Goal: Task Accomplishment & Management: Manage account settings

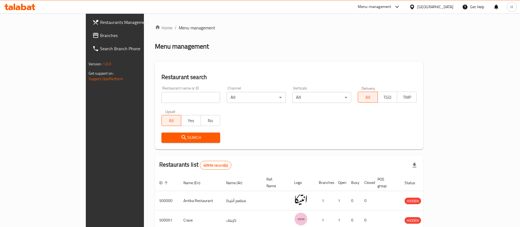
click at [444, 7] on div "[GEOGRAPHIC_DATA]" at bounding box center [435, 7] width 36 height 6
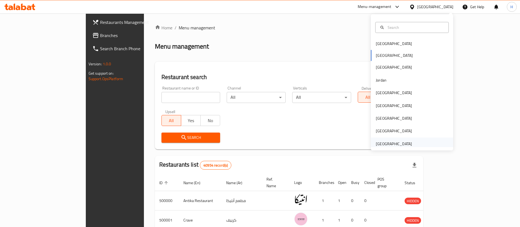
click at [392, 143] on div "[GEOGRAPHIC_DATA]" at bounding box center [394, 144] width 36 height 6
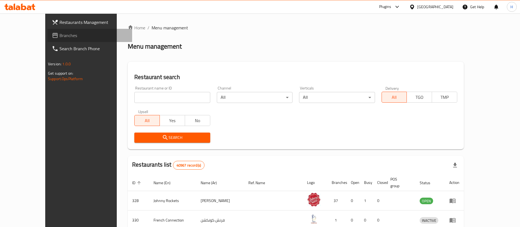
click at [47, 39] on link "Branches" at bounding box center [89, 35] width 85 height 13
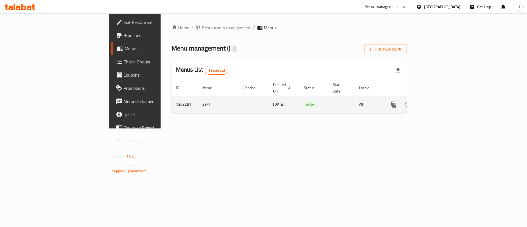
click at [440, 98] on link "enhanced table" at bounding box center [433, 104] width 13 height 13
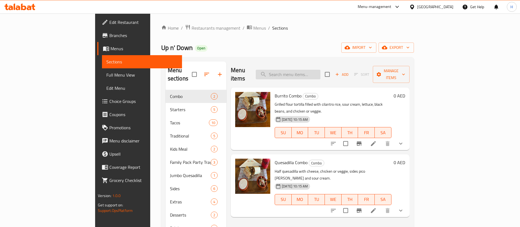
click at [321, 70] on input "search" at bounding box center [288, 75] width 65 height 10
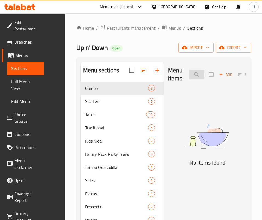
click at [189, 76] on input "burger" at bounding box center [196, 75] width 15 height 10
type input "برج"
click at [189, 77] on input "برج" at bounding box center [196, 75] width 15 height 10
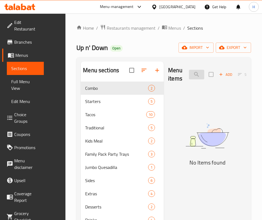
click at [189, 77] on input "برج" at bounding box center [196, 75] width 15 height 10
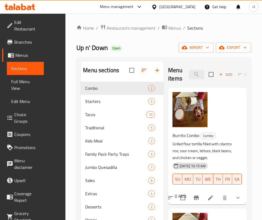
click at [198, 146] on p "Grilled flour tortilla filled with cilantro rice, sour cream, lettuce, black be…" at bounding box center [206, 150] width 66 height 21
click at [189, 72] on input "search" at bounding box center [196, 75] width 15 height 10
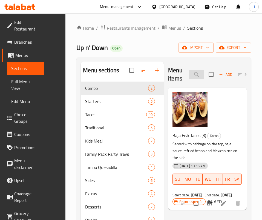
drag, startPoint x: 176, startPoint y: 61, endPoint x: 173, endPoint y: 72, distance: 10.7
click at [176, 61] on div "Menu items baja f Add Sort Manage items" at bounding box center [207, 74] width 79 height 26
click at [189, 75] on input "baja f" at bounding box center [196, 75] width 15 height 10
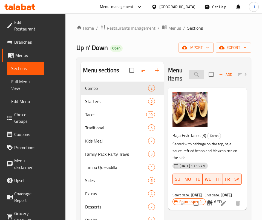
click at [189, 75] on input "baja f" at bounding box center [196, 75] width 15 height 10
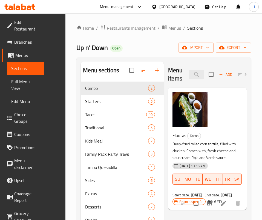
drag, startPoint x: 154, startPoint y: 193, endPoint x: 159, endPoint y: 137, distance: 56.2
click at [164, 192] on div "Menu items roll Add Sort Manage items Flautas Tacos Deep-fried rolled corn tort…" at bounding box center [205, 171] width 83 height 220
click at [189, 72] on input "roll" at bounding box center [196, 75] width 15 height 10
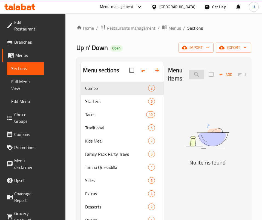
click at [189, 76] on input "loaded" at bounding box center [196, 75] width 15 height 10
click at [189, 77] on input "loaded" at bounding box center [196, 75] width 15 height 10
type input "n"
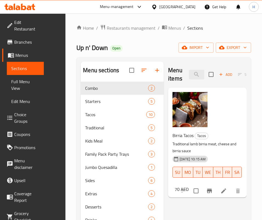
click at [179, 179] on div "Menu items bir Add Sort Manage items Birria Tacos Tacos Traditional lamb birria…" at bounding box center [205, 171] width 83 height 220
click at [193, 73] on input "bir" at bounding box center [196, 75] width 15 height 10
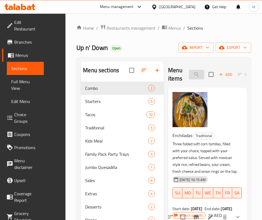
type input "c"
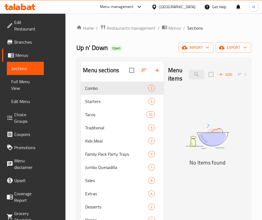
click at [250, 164] on div "Menu sections Combo 2 Starters 5 Tacos 10 Traditional 5 Kids Meal 2 Family Pack…" at bounding box center [164, 171] width 175 height 228
click at [191, 76] on input "dog" at bounding box center [196, 75] width 15 height 10
click at [191, 77] on input "dog" at bounding box center [196, 75] width 15 height 10
click at [208, 143] on img at bounding box center [207, 136] width 79 height 42
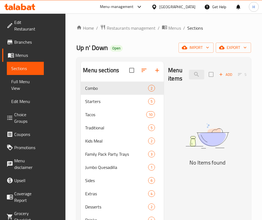
click at [168, 80] on div "Menu items chill Add Sort Manage items" at bounding box center [207, 74] width 79 height 26
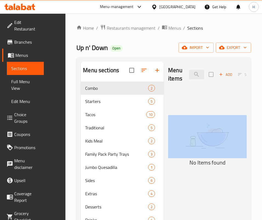
click at [168, 80] on div "Menu items chill Add Sort Manage items" at bounding box center [207, 74] width 79 height 26
click at [189, 72] on input "chill" at bounding box center [196, 75] width 15 height 10
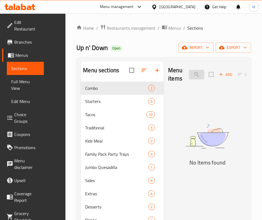
click at [189, 71] on input "chill" at bounding box center [196, 75] width 15 height 10
click at [189, 73] on input "mc t" at bounding box center [196, 75] width 15 height 10
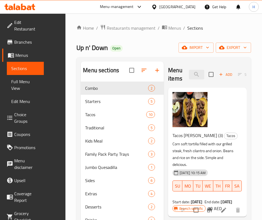
click at [181, 149] on p "Corn soft tortilla filled with our grilled steak, fresh cilantro and onion. Bea…" at bounding box center [206, 153] width 66 height 27
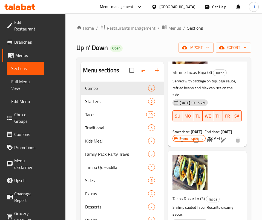
scroll to position [977, 0]
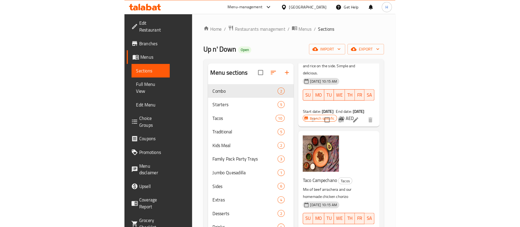
scroll to position [0, 0]
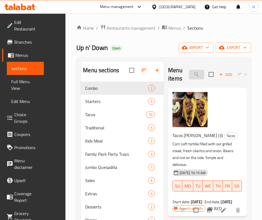
click at [189, 72] on input "taco" at bounding box center [196, 75] width 15 height 10
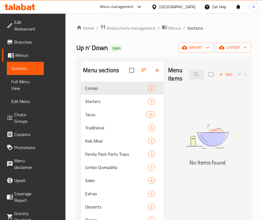
type input "campana"
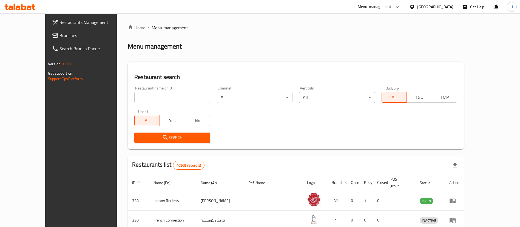
click at [60, 35] on span "Branches" at bounding box center [94, 35] width 68 height 7
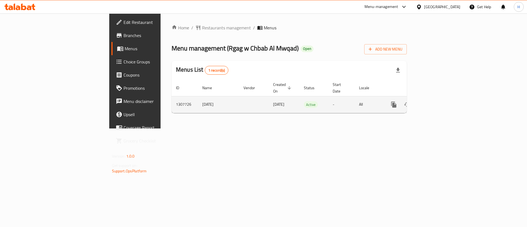
click at [436, 101] on icon "enhanced table" at bounding box center [433, 104] width 7 height 7
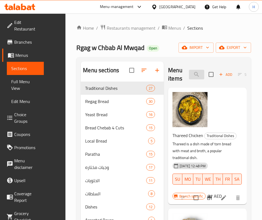
click at [189, 72] on input "search" at bounding box center [196, 75] width 15 height 10
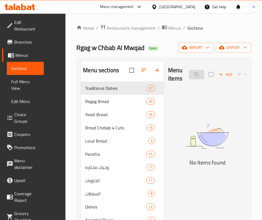
type input "c"
click at [189, 76] on input "شبا" at bounding box center [196, 75] width 15 height 10
click at [189, 77] on input "شبا" at bounding box center [196, 75] width 15 height 10
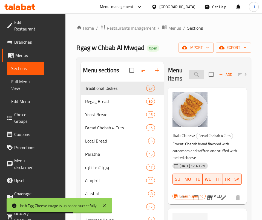
click at [189, 72] on input "جبا" at bounding box center [196, 75] width 15 height 10
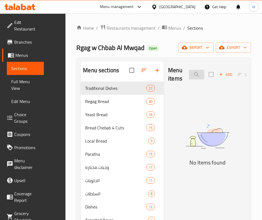
type input "ج"
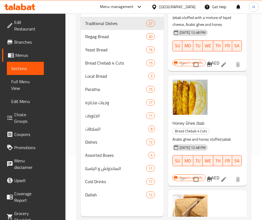
scroll to position [77, 0]
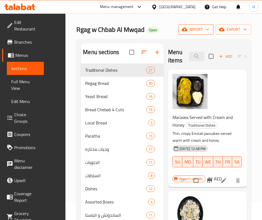
scroll to position [0, 0]
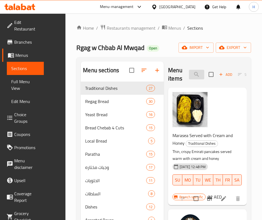
click at [191, 70] on input "عسل" at bounding box center [196, 75] width 15 height 10
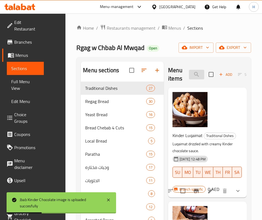
click at [189, 72] on input "kinder" at bounding box center [196, 75] width 15 height 10
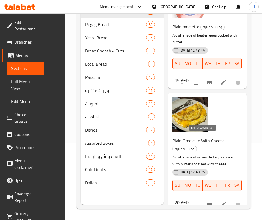
scroll to position [274, 0]
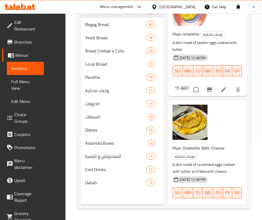
click at [201, 168] on div "Menu items omel Add Sort Manage items Balaleet Traditional Dishes Plate of verm…" at bounding box center [205, 95] width 83 height 220
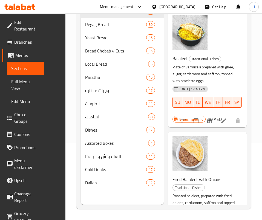
scroll to position [0, 0]
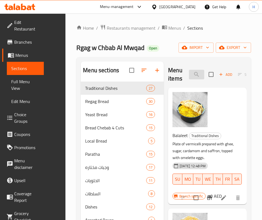
click at [189, 74] on input "omel" at bounding box center [196, 75] width 15 height 10
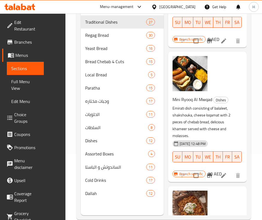
scroll to position [77, 0]
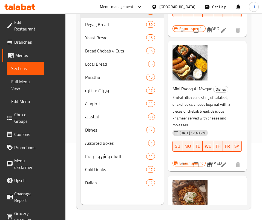
drag, startPoint x: 216, startPoint y: 162, endPoint x: 253, endPoint y: 156, distance: 37.2
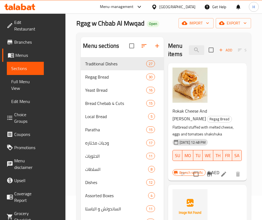
scroll to position [0, 0]
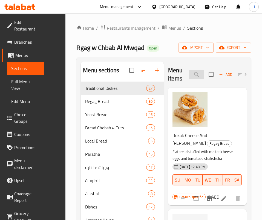
click at [189, 73] on input "shaksh" at bounding box center [196, 75] width 15 height 10
click at [189, 72] on input "shaksh" at bounding box center [196, 75] width 15 height 10
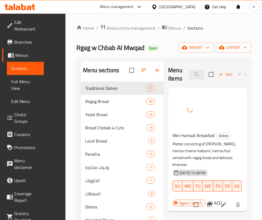
click at [174, 68] on div "Menu items hamsat Add Sort Manage items" at bounding box center [207, 74] width 79 height 26
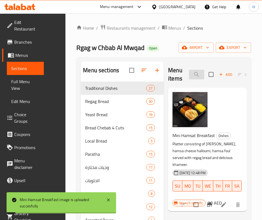
click at [189, 76] on input "hamsat" at bounding box center [196, 75] width 15 height 10
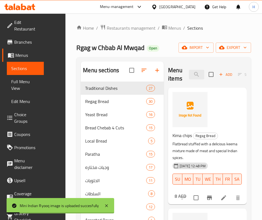
click at [184, 64] on div "Menu items indian Add Sort Manage items" at bounding box center [207, 74] width 79 height 26
click at [189, 74] on input "indian" at bounding box center [196, 75] width 15 height 10
click at [189, 73] on input "indian" at bounding box center [196, 75] width 15 height 10
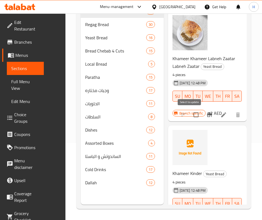
scroll to position [70, 0]
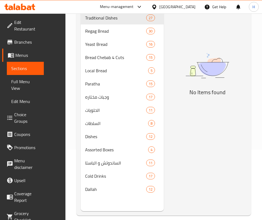
type input "k"
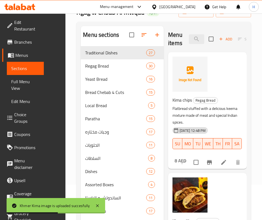
scroll to position [0, 0]
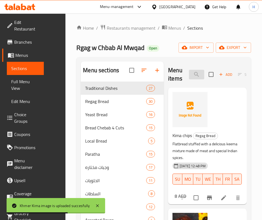
click at [189, 78] on input "keema" at bounding box center [196, 75] width 15 height 10
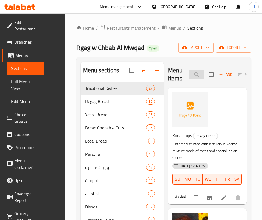
type input "k"
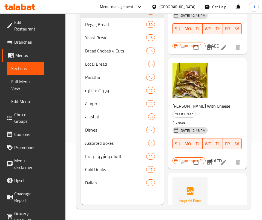
scroll to position [195, 0]
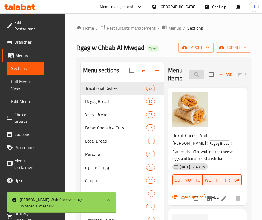
click at [189, 77] on input "shak" at bounding box center [196, 75] width 15 height 10
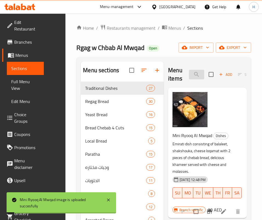
click at [189, 73] on input "mini r" at bounding box center [196, 75] width 15 height 10
click at [189, 72] on input "mini r" at bounding box center [196, 75] width 15 height 10
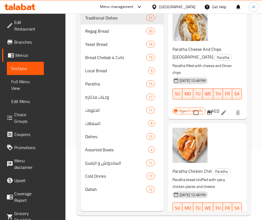
scroll to position [77, 0]
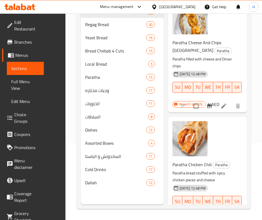
click at [215, 170] on p "Paratha bread stuffed with spicy chicken pieces and cheese" at bounding box center [206, 177] width 66 height 14
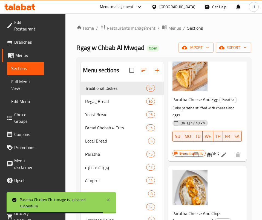
scroll to position [0, 0]
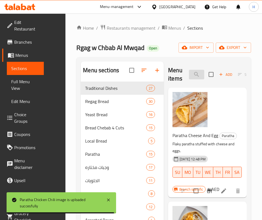
click at [189, 78] on input "paratha c" at bounding box center [196, 75] width 15 height 10
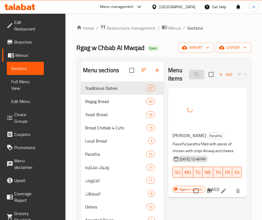
click at [189, 72] on input "paratha fr" at bounding box center [196, 75] width 15 height 10
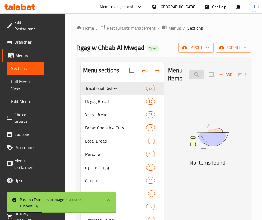
click at [189, 75] on input "paratha len" at bounding box center [196, 75] width 15 height 10
click at [189, 76] on input "paratha len" at bounding box center [196, 75] width 15 height 10
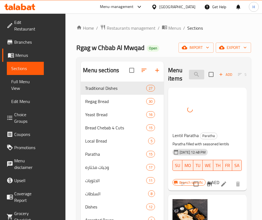
click at [189, 73] on input "lentil" at bounding box center [196, 75] width 15 height 10
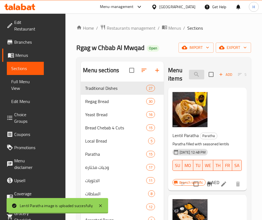
click at [189, 73] on input "lentil" at bounding box center [196, 75] width 15 height 10
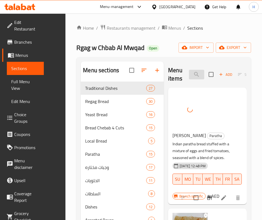
click at [194, 75] on input "paratha shak" at bounding box center [196, 75] width 15 height 10
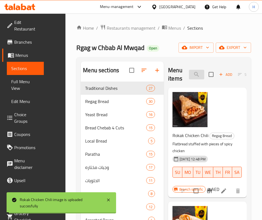
click at [189, 71] on input "chicken ch" at bounding box center [196, 75] width 15 height 10
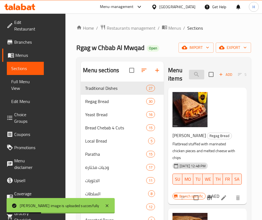
click at [189, 74] on input "fran" at bounding box center [196, 75] width 15 height 10
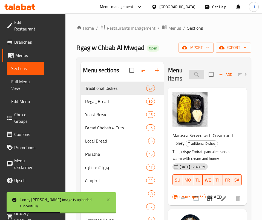
click at [189, 74] on input "honey" at bounding box center [196, 75] width 15 height 10
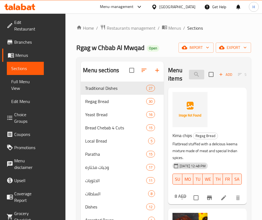
click at [189, 74] on input "keema" at bounding box center [196, 75] width 15 height 10
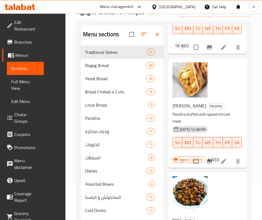
scroll to position [77, 0]
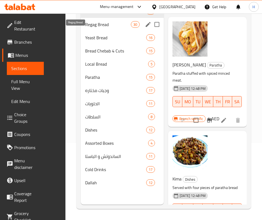
type input "كيما"
click at [85, 28] on span "Regag Bread" at bounding box center [108, 24] width 46 height 7
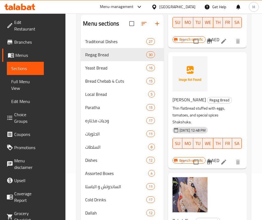
scroll to position [77, 0]
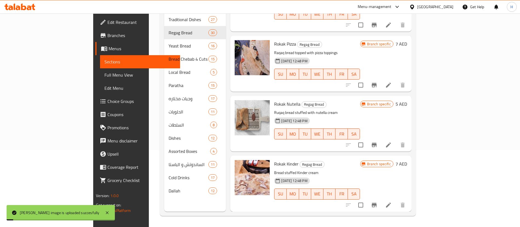
scroll to position [1585, 0]
